Goal: Task Accomplishment & Management: Manage account settings

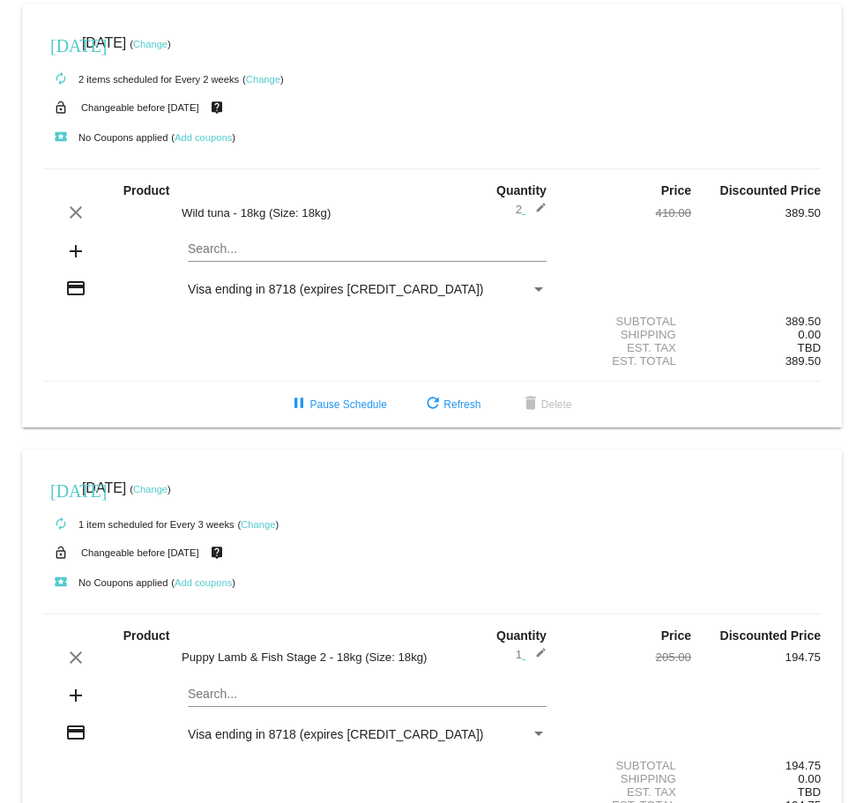
click at [525, 209] on mat-icon "edit" at bounding box center [535, 212] width 21 height 21
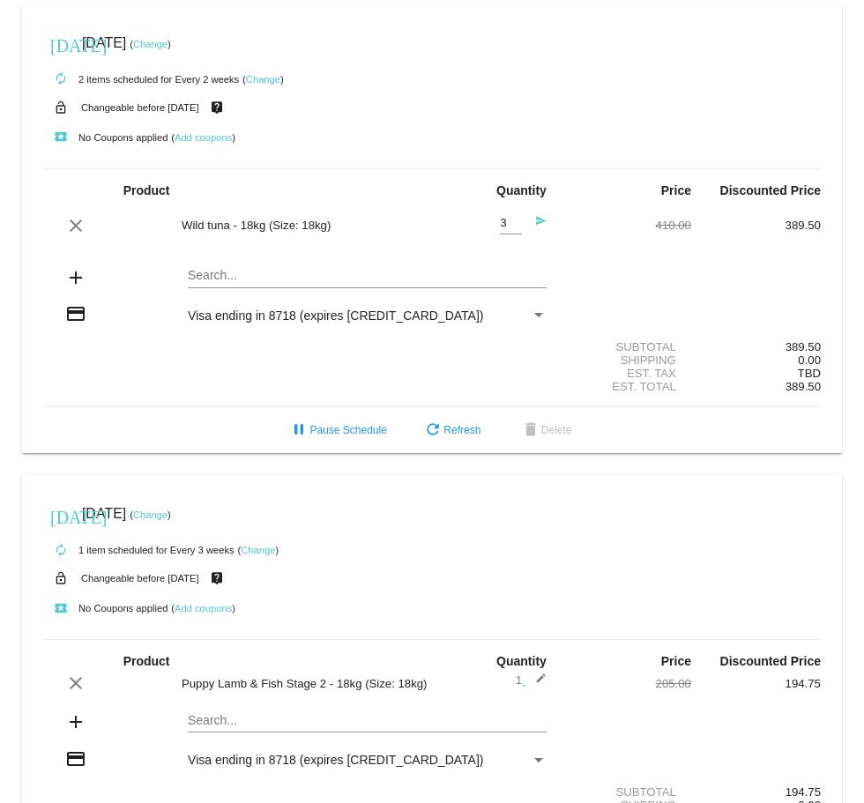
type input "3"
click at [505, 218] on input "3" at bounding box center [511, 223] width 22 height 13
click at [445, 431] on span "refresh Refresh" at bounding box center [451, 430] width 58 height 12
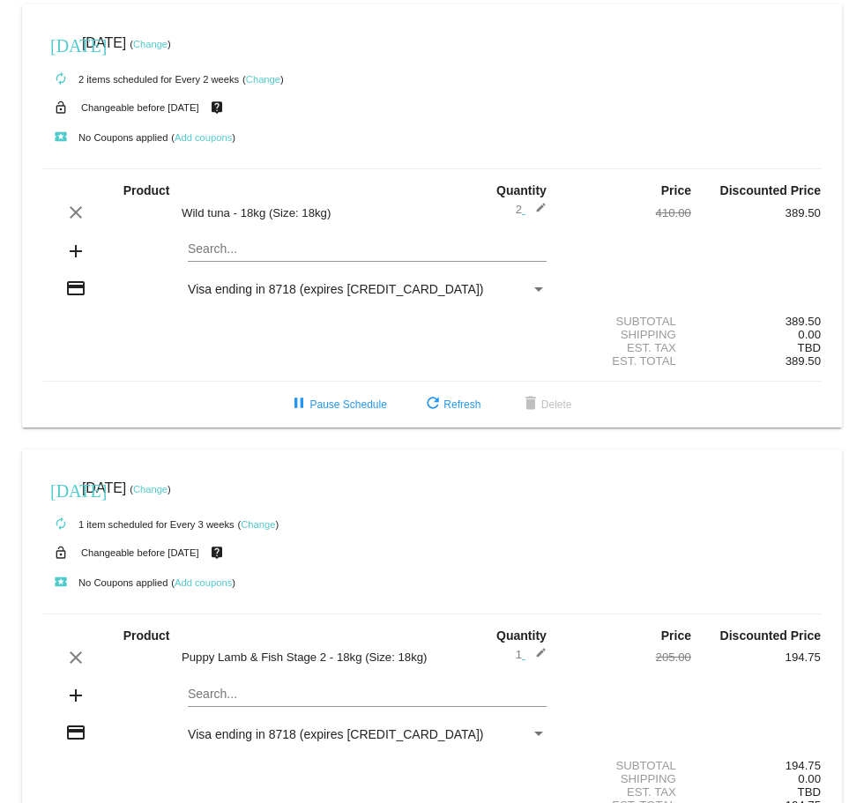
click at [267, 80] on link "Change" at bounding box center [263, 79] width 34 height 11
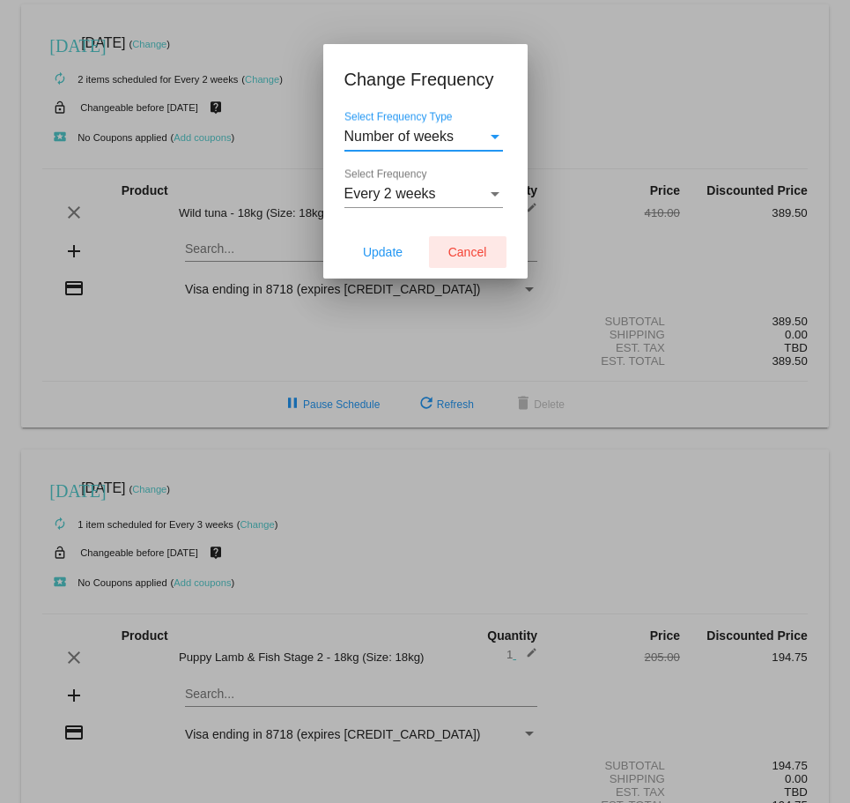
click at [457, 249] on span "Cancel" at bounding box center [468, 252] width 39 height 14
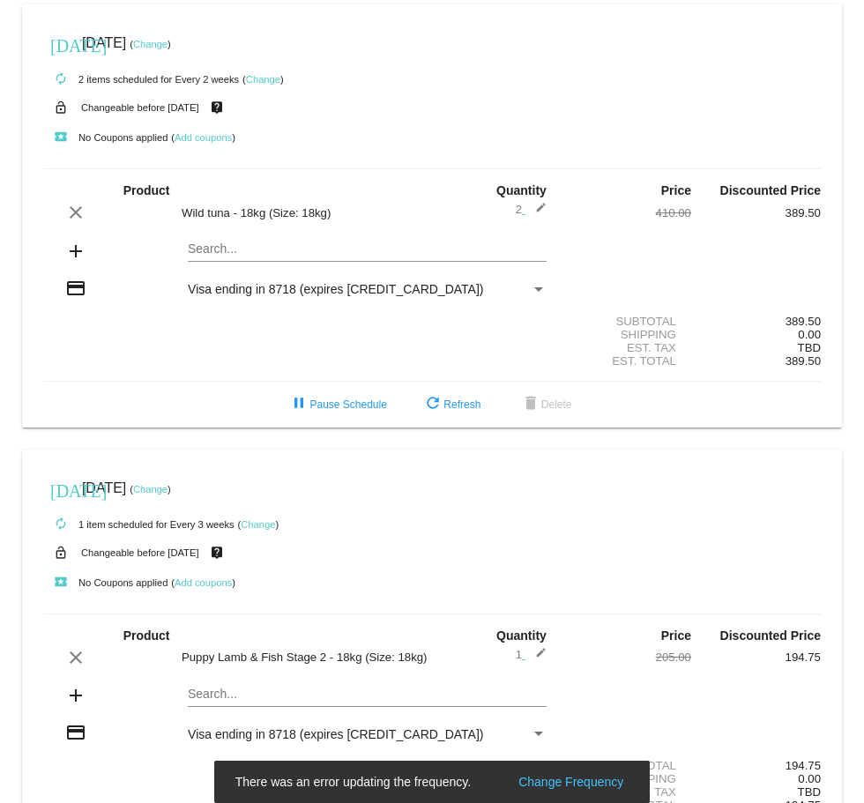
click at [516, 206] on span "2 edit" at bounding box center [531, 209] width 31 height 13
click at [516, 209] on span "2 edit" at bounding box center [531, 209] width 31 height 13
click at [526, 209] on mat-icon "edit" at bounding box center [535, 212] width 21 height 21
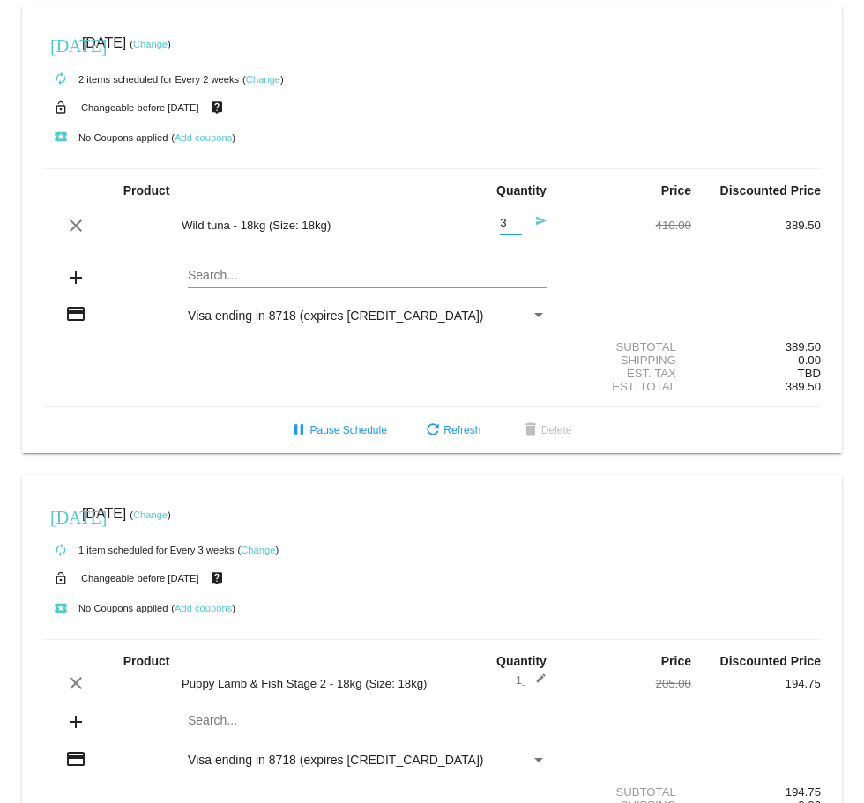
type input "3"
click at [505, 217] on input "3" at bounding box center [511, 223] width 22 height 13
click at [532, 221] on mat-icon "send" at bounding box center [535, 225] width 21 height 21
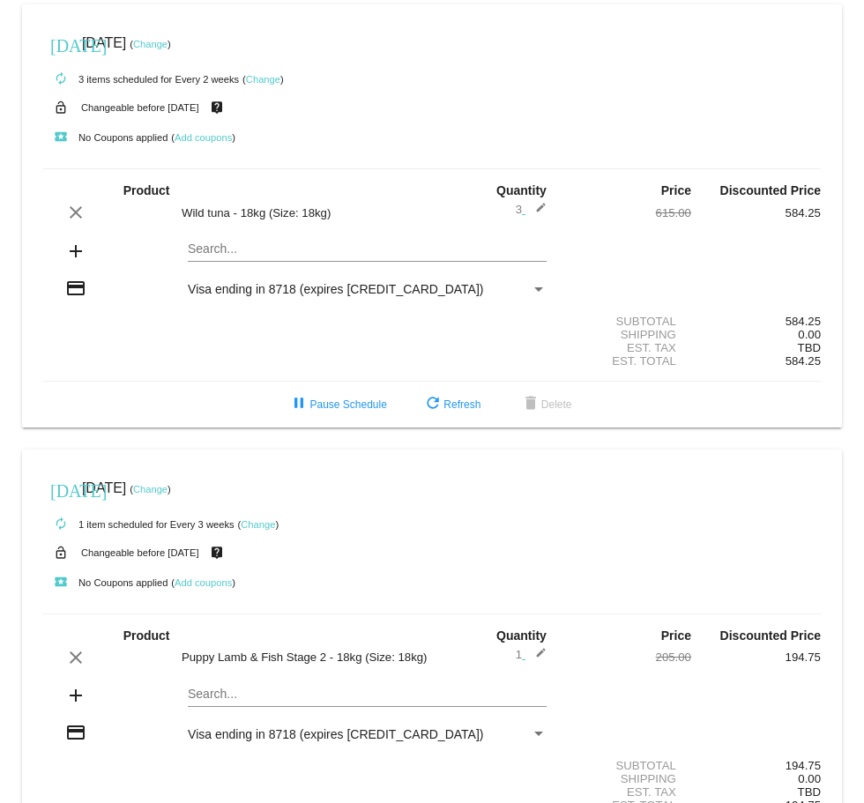
click at [516, 211] on span "3 edit" at bounding box center [531, 209] width 31 height 13
click at [531, 205] on mat-icon "edit" at bounding box center [535, 212] width 21 height 21
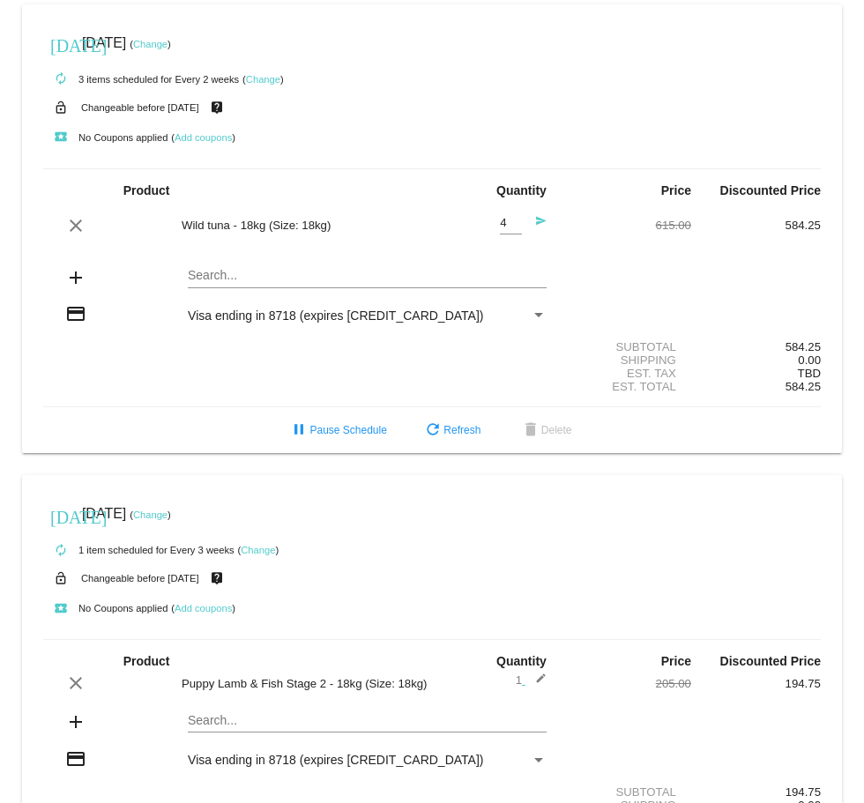
click at [501, 223] on input "4" at bounding box center [511, 223] width 22 height 13
click at [502, 225] on input "3" at bounding box center [511, 223] width 22 height 13
type input "2"
click at [502, 225] on input "2" at bounding box center [511, 223] width 22 height 13
click at [526, 219] on mat-icon "send" at bounding box center [535, 225] width 21 height 21
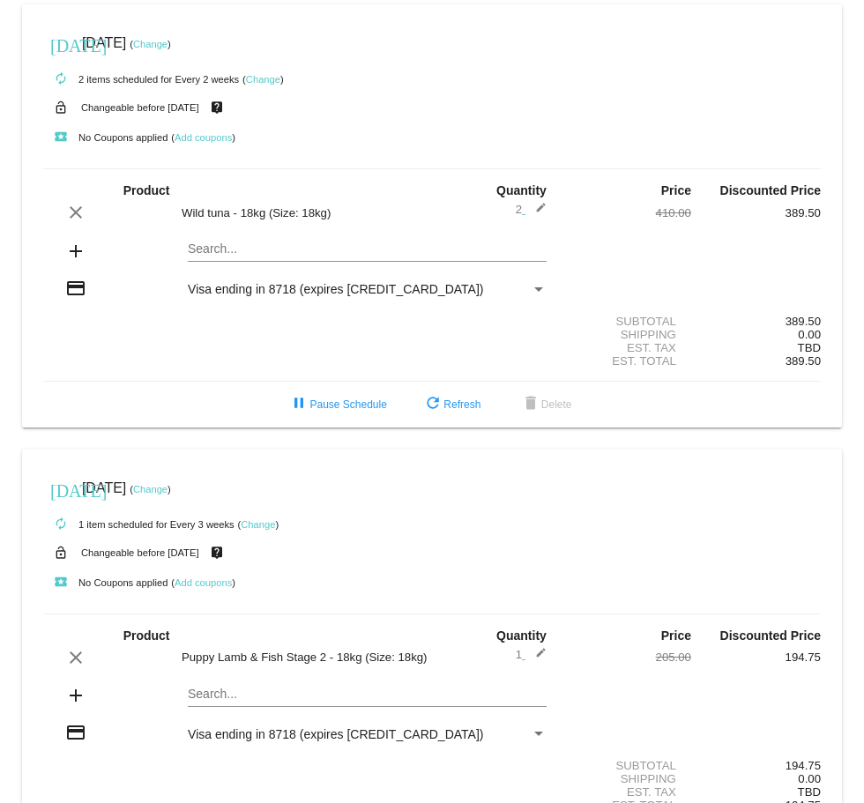
click at [167, 45] on link "Change" at bounding box center [150, 44] width 34 height 11
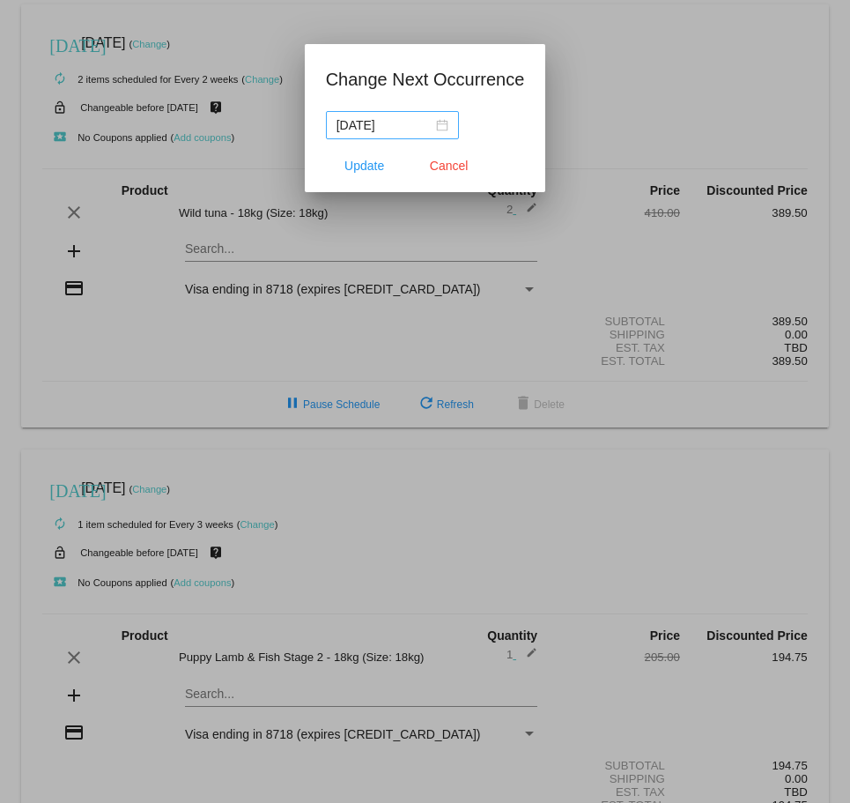
click at [440, 118] on div "[DATE]" at bounding box center [393, 124] width 112 height 19
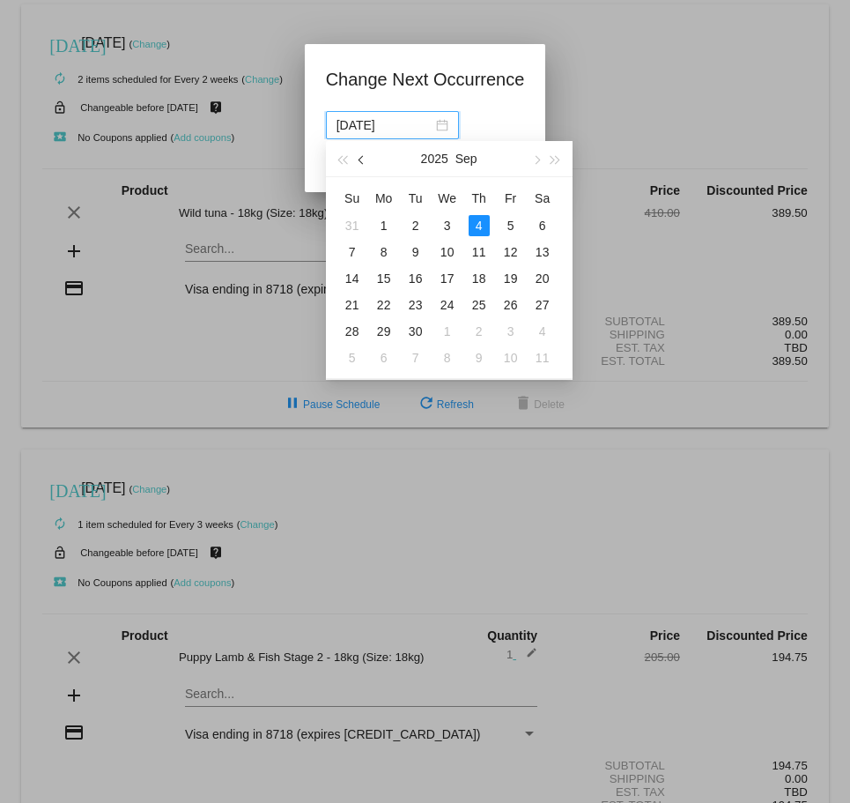
click at [367, 162] on button "button" at bounding box center [361, 158] width 19 height 35
click at [383, 328] on div "25" at bounding box center [384, 331] width 21 height 21
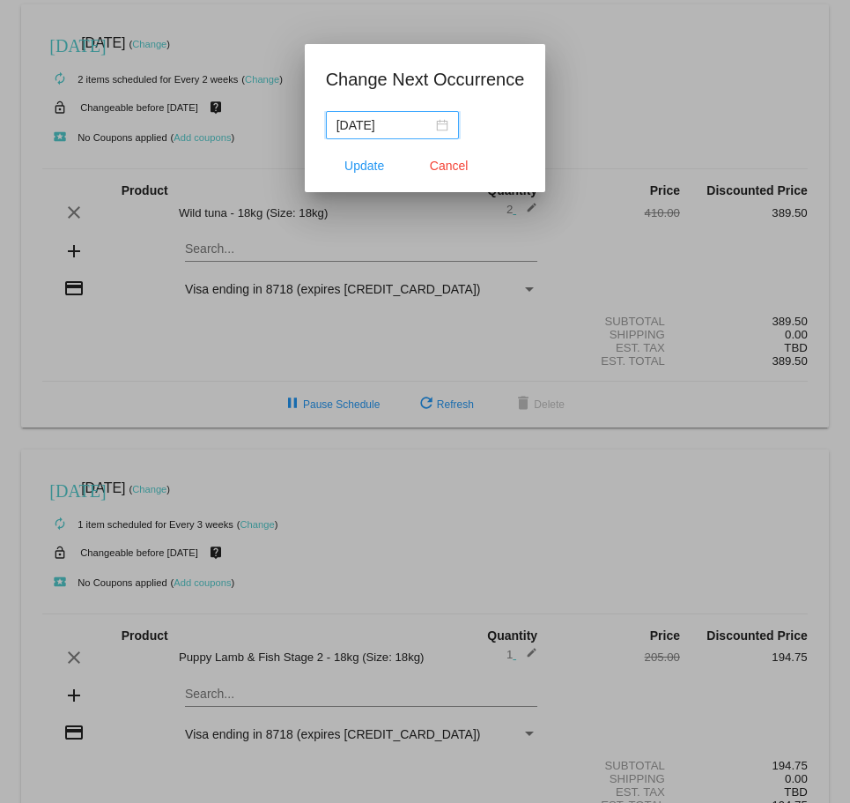
click at [387, 129] on input "[DATE]" at bounding box center [385, 124] width 96 height 19
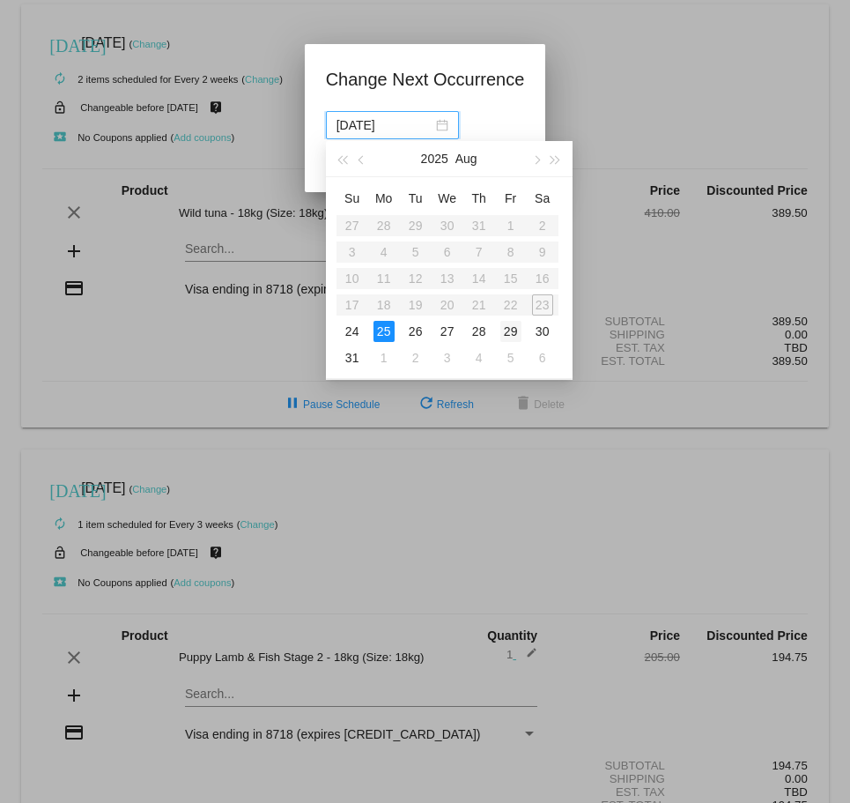
click at [510, 327] on div "29" at bounding box center [511, 331] width 21 height 21
type input "[DATE]"
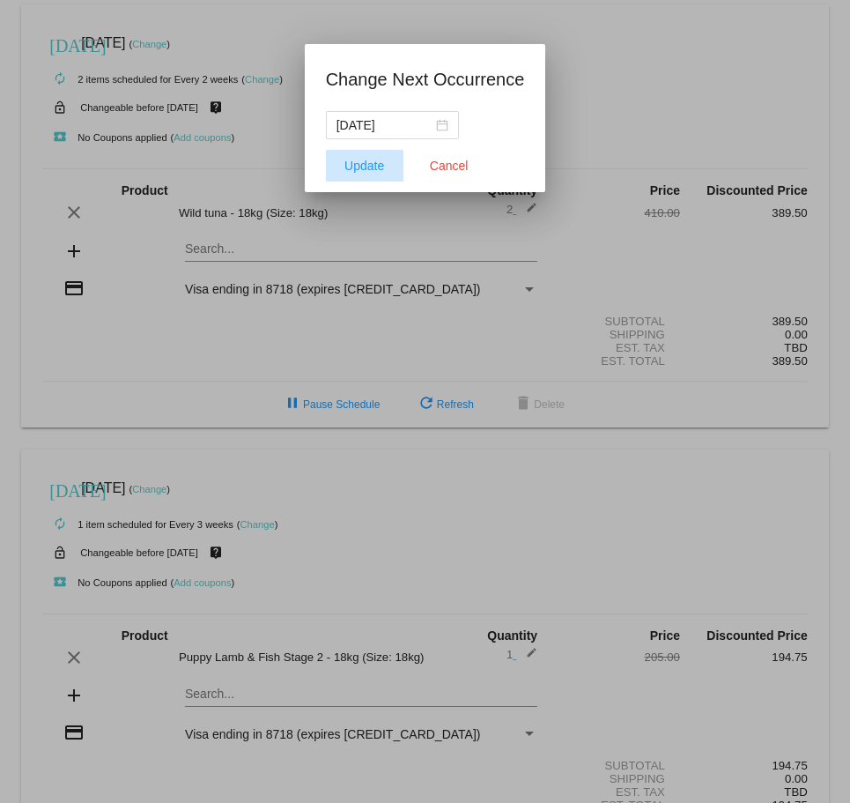
click at [376, 164] on span "Update" at bounding box center [365, 166] width 40 height 14
